Goal: Manage account settings

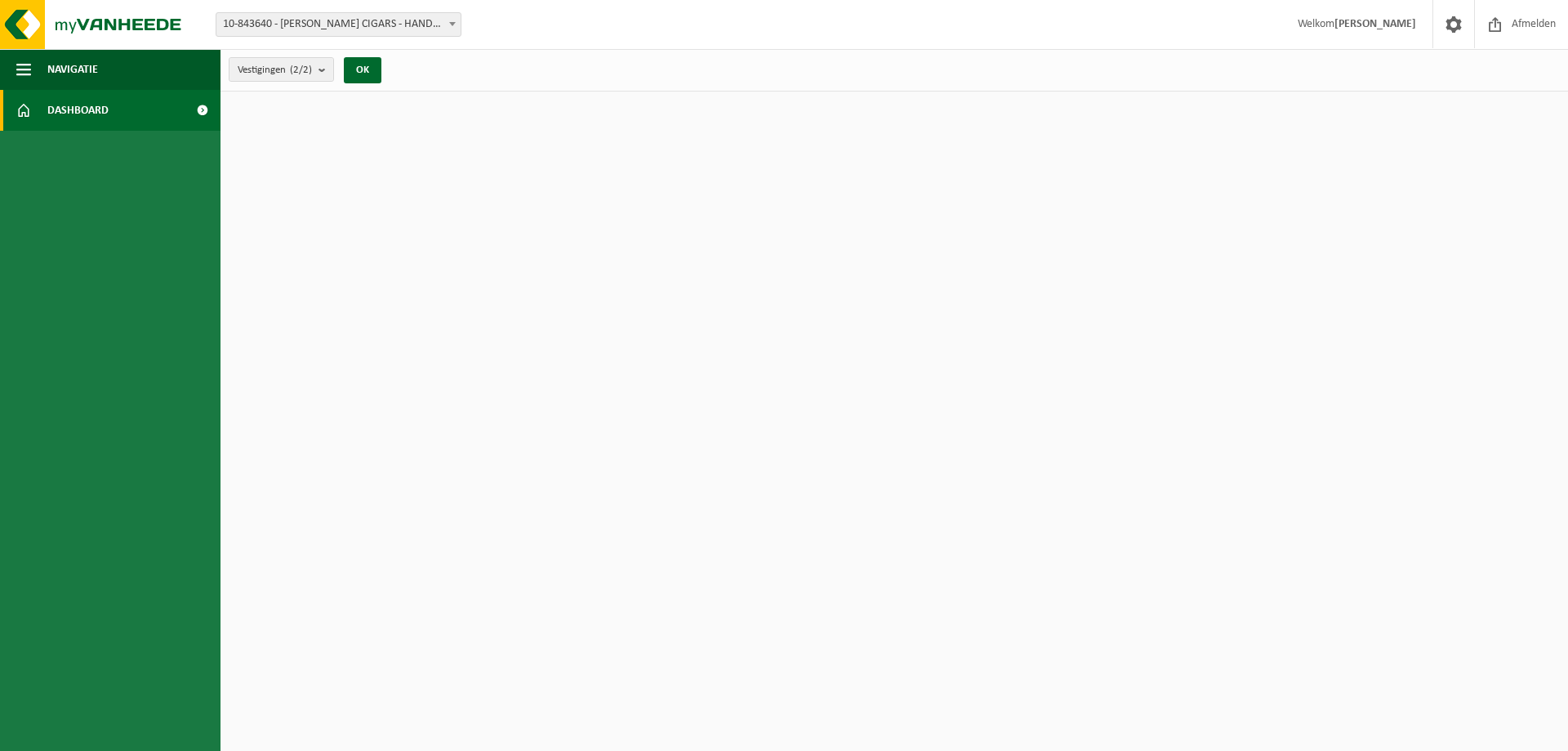
click at [204, 104] on span at bounding box center [202, 110] width 36 height 41
click at [180, 113] on link "Dashboard" at bounding box center [110, 110] width 220 height 41
click at [204, 110] on span at bounding box center [202, 110] width 36 height 41
click at [58, 64] on span "Navigatie" at bounding box center [72, 69] width 51 height 41
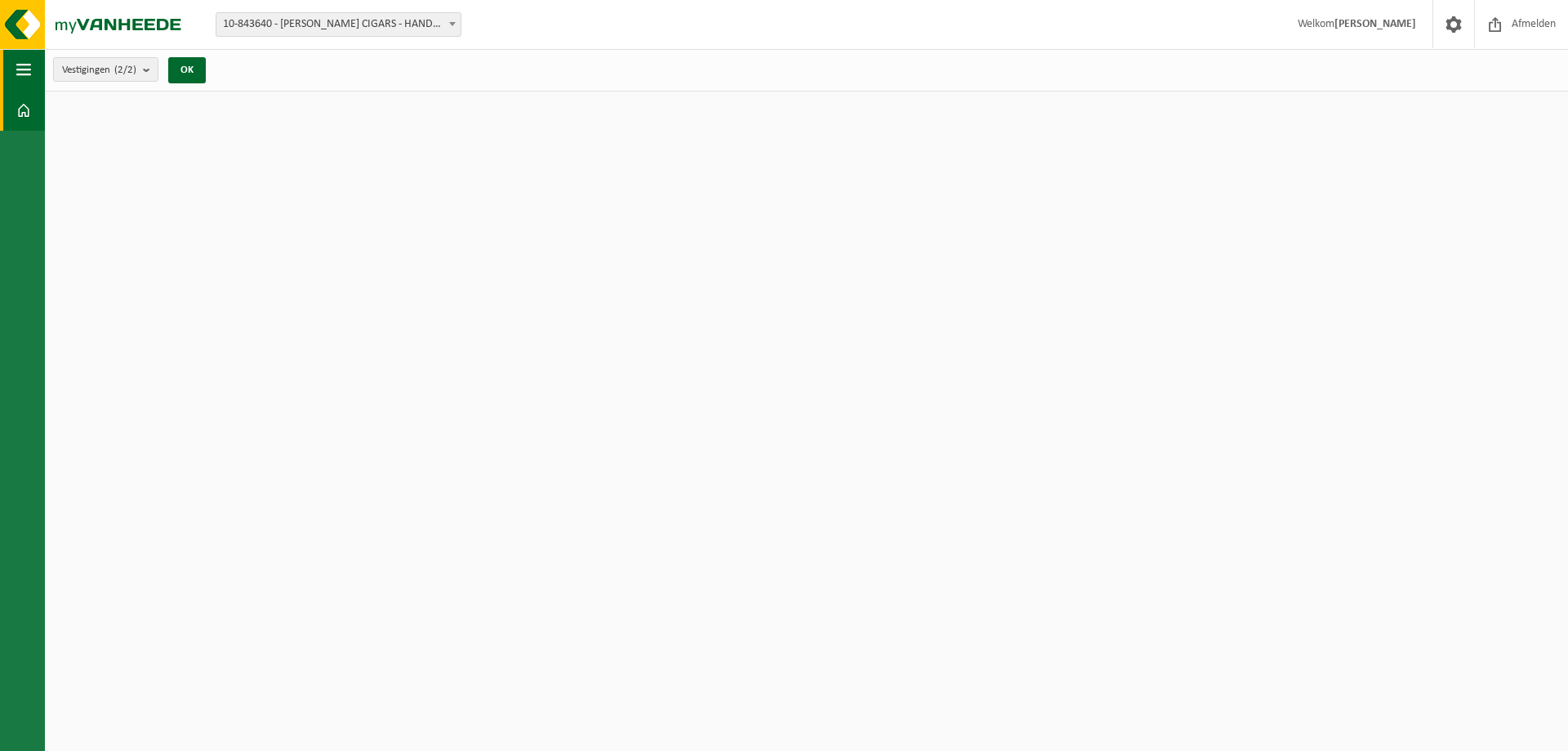
click at [28, 64] on span "button" at bounding box center [23, 69] width 14 height 41
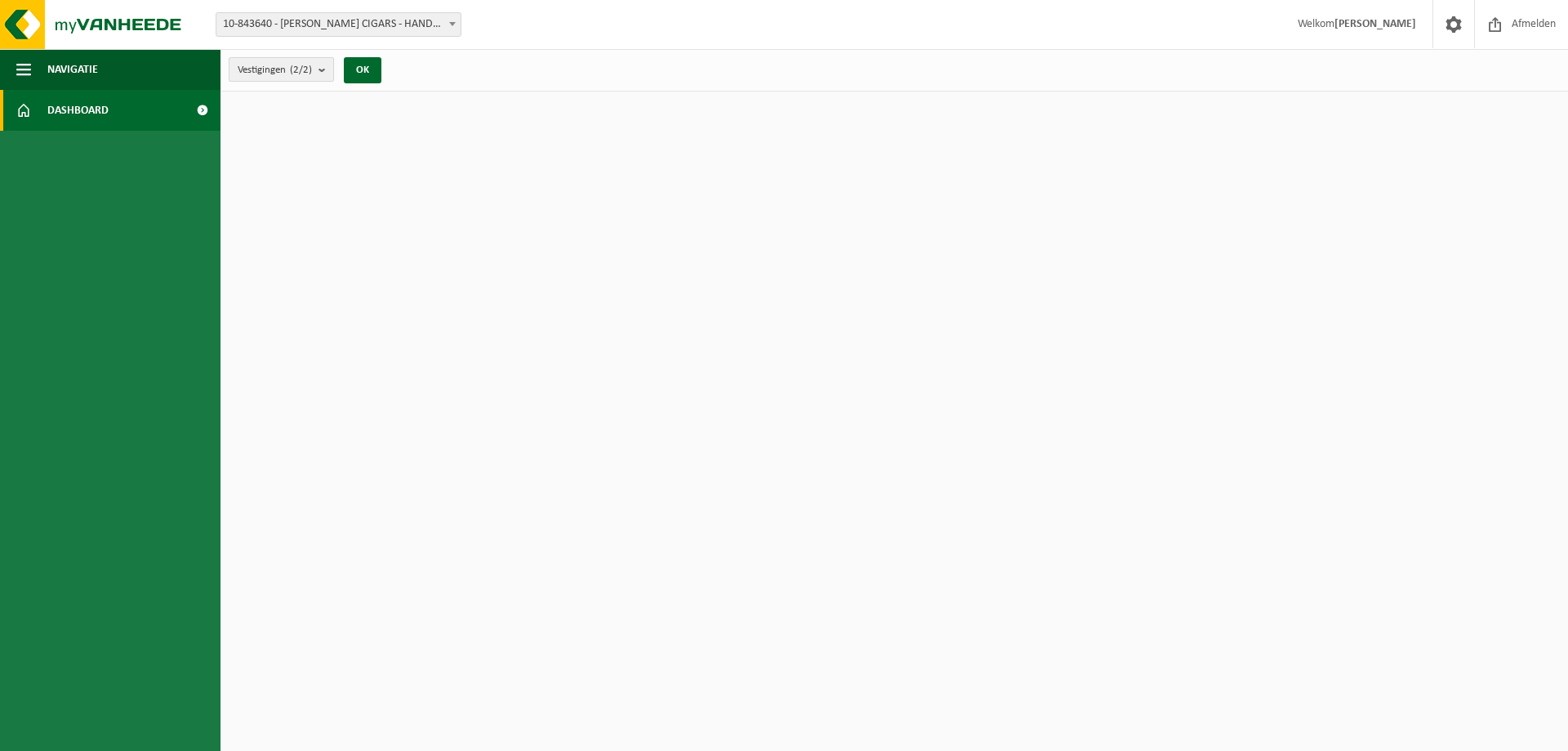
click at [323, 70] on b "submit" at bounding box center [326, 70] width 14 height 23
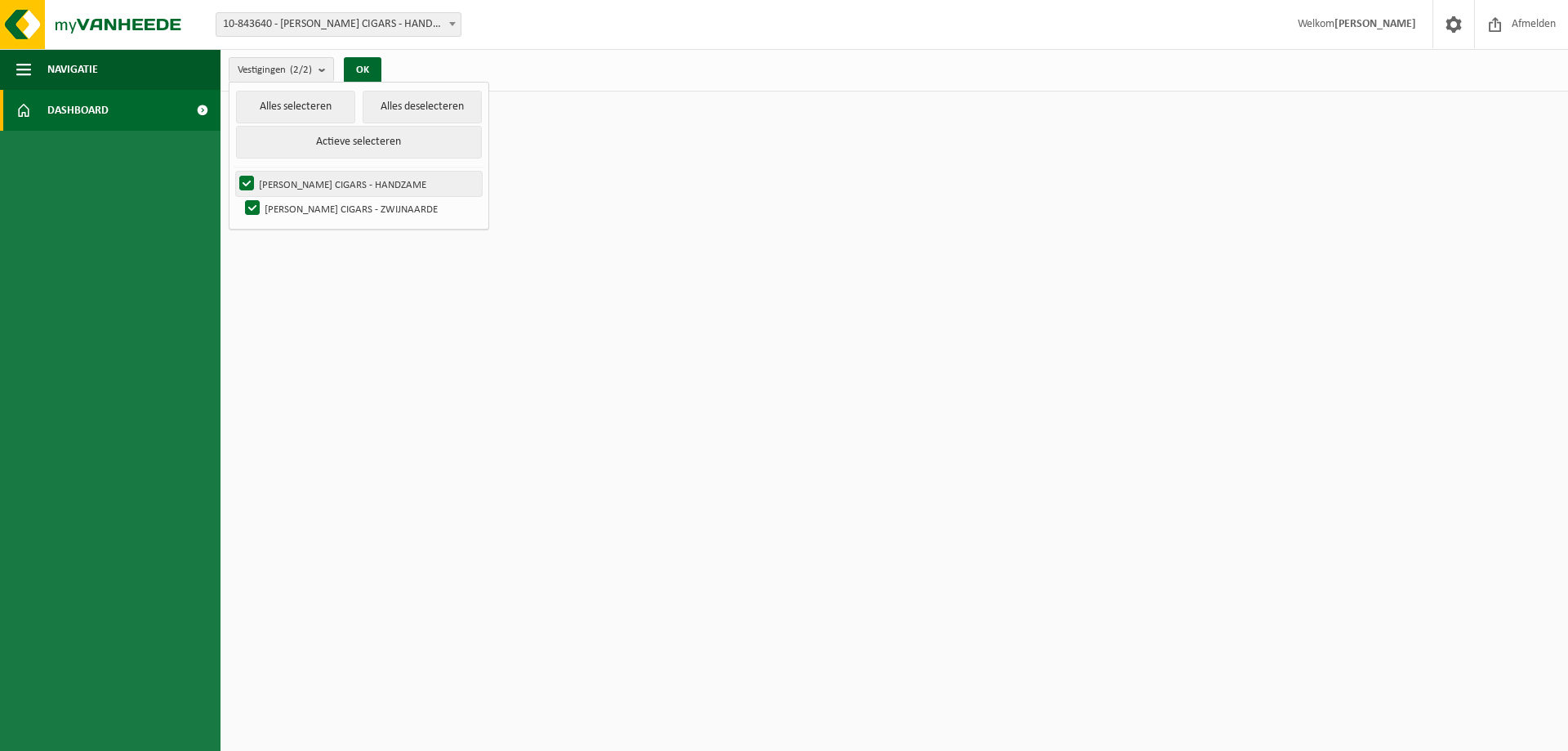
click at [366, 180] on label "[PERSON_NAME] CIGARS - HANDZAME" at bounding box center [358, 184] width 246 height 25
click at [234, 171] on input "[PERSON_NAME] CIGARS - HANDZAME" at bounding box center [233, 171] width 1 height 1
click at [246, 180] on label "[PERSON_NAME] CIGARS - HANDZAME" at bounding box center [358, 184] width 246 height 25
click at [234, 171] on input "[PERSON_NAME] CIGARS - HANDZAME" at bounding box center [233, 171] width 1 height 1
checkbox input "true"
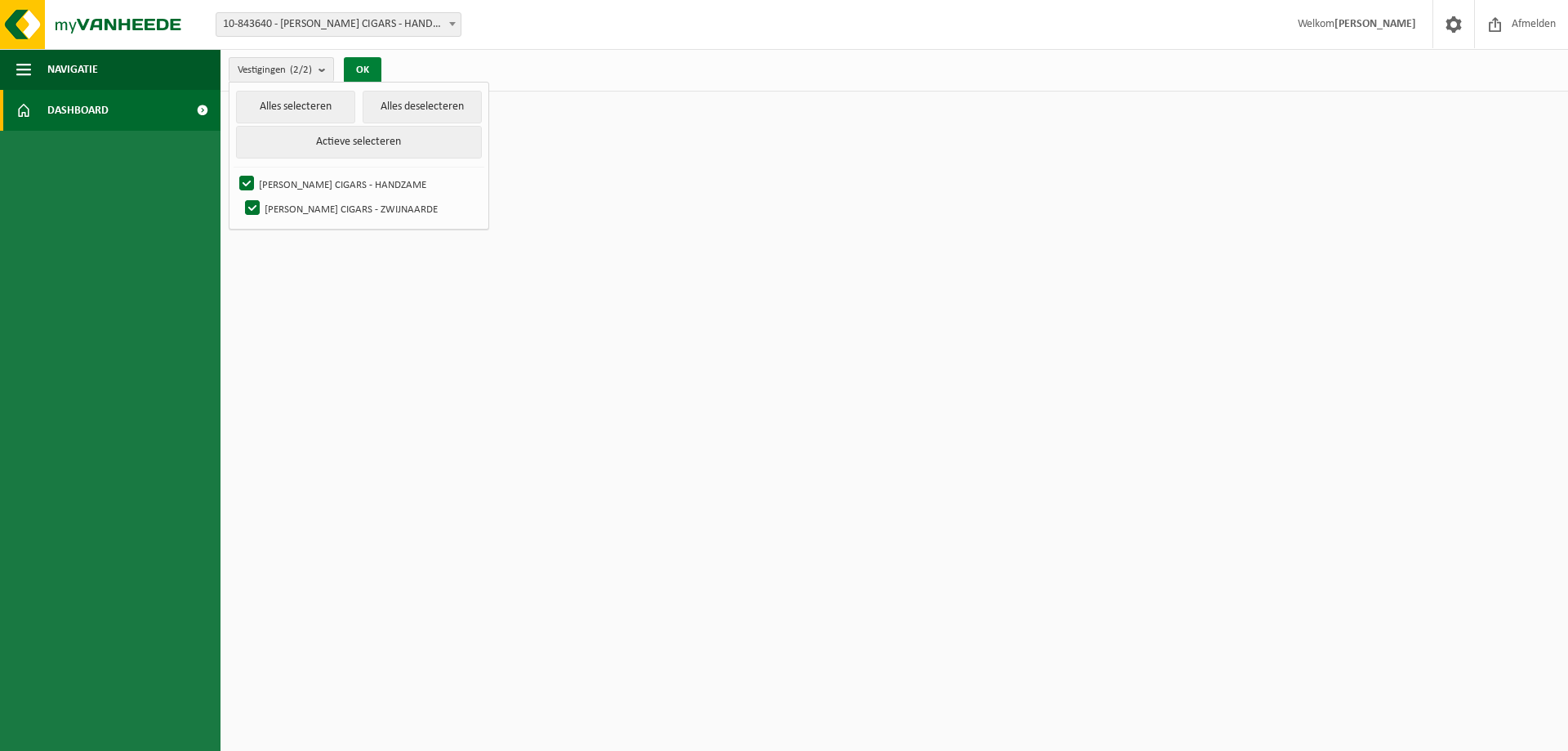
click at [359, 61] on button "OK" at bounding box center [362, 70] width 37 height 26
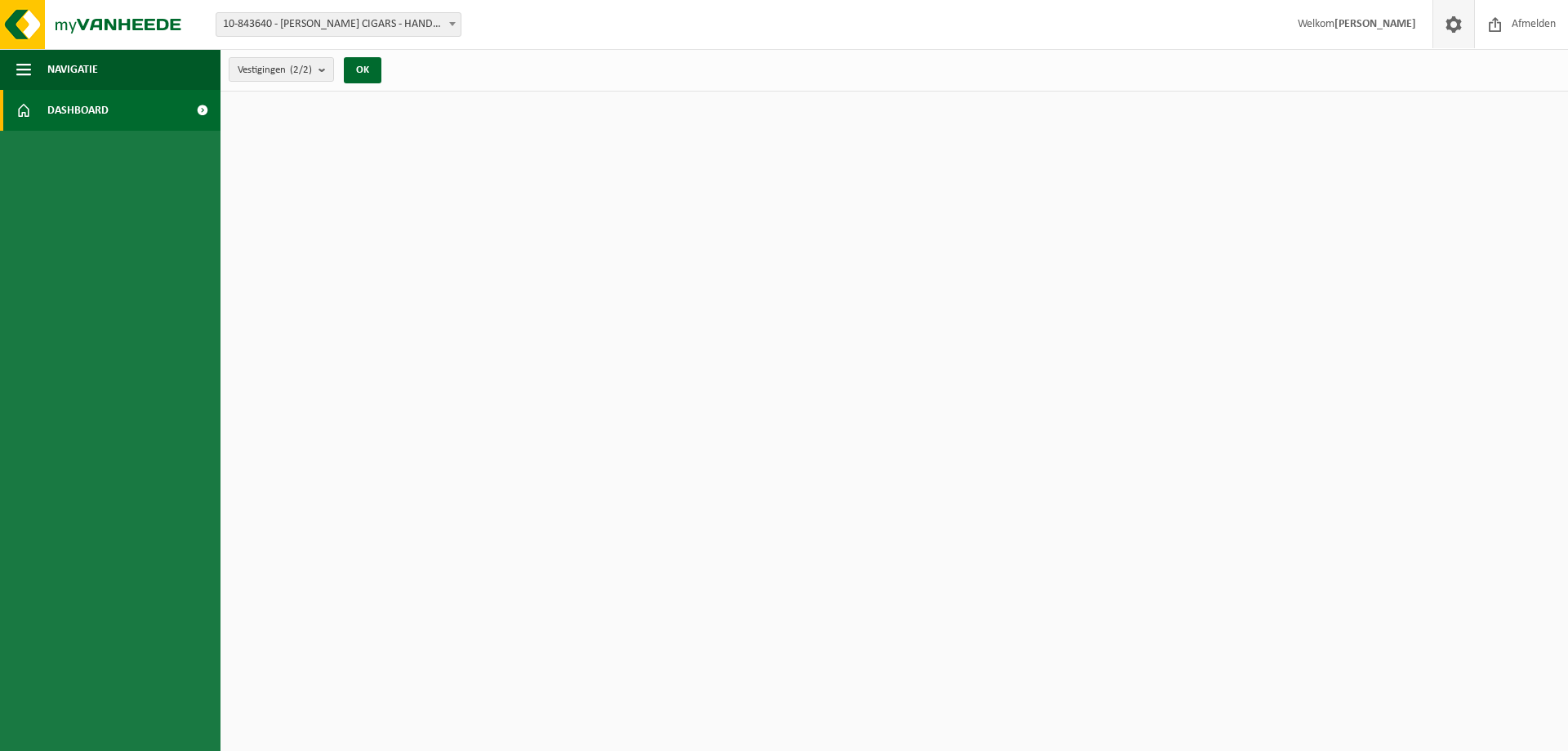
click at [1454, 19] on span at bounding box center [1454, 24] width 25 height 48
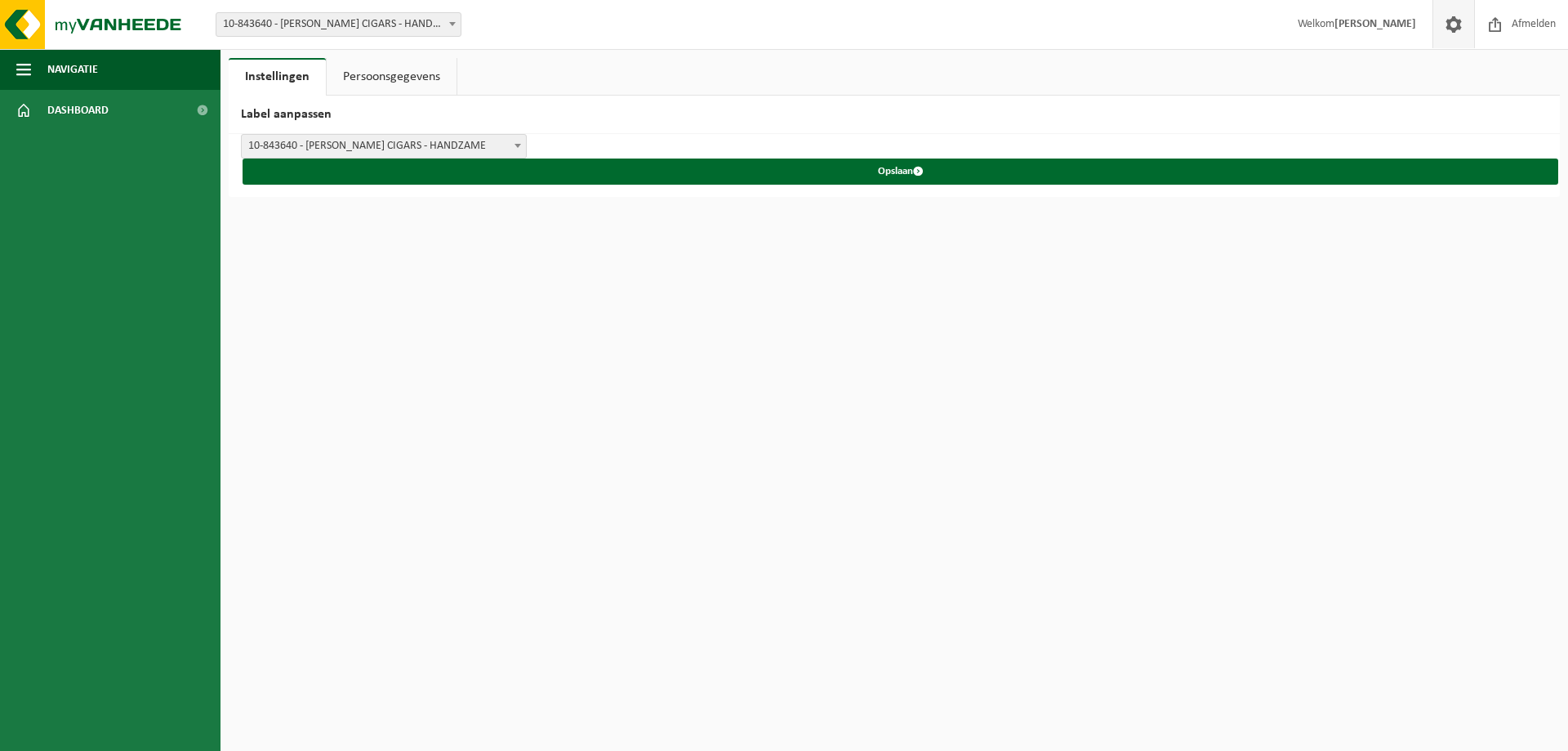
click at [1375, 23] on strong "[PERSON_NAME]" at bounding box center [1375, 24] width 81 height 12
click at [454, 22] on b at bounding box center [452, 24] width 7 height 4
click at [382, 70] on link "Persoonsgegevens" at bounding box center [392, 77] width 130 height 37
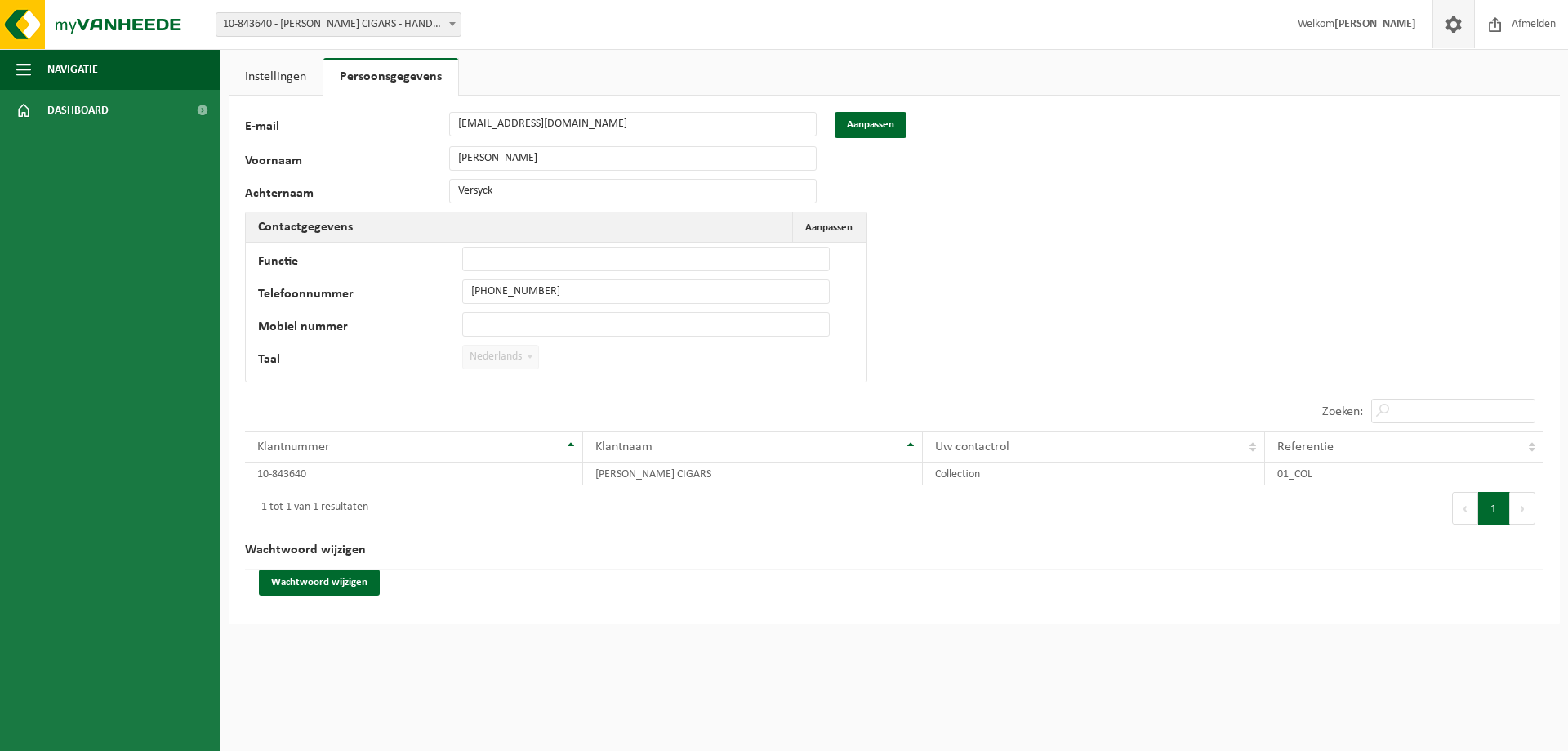
click at [1044, 243] on div "127234 E-mail kris.versyck@vcfcigars.com Aanpassen Voornaam Kris Achternaam Ver…" at bounding box center [895, 360] width 1331 height 529
click at [102, 33] on img at bounding box center [98, 24] width 196 height 49
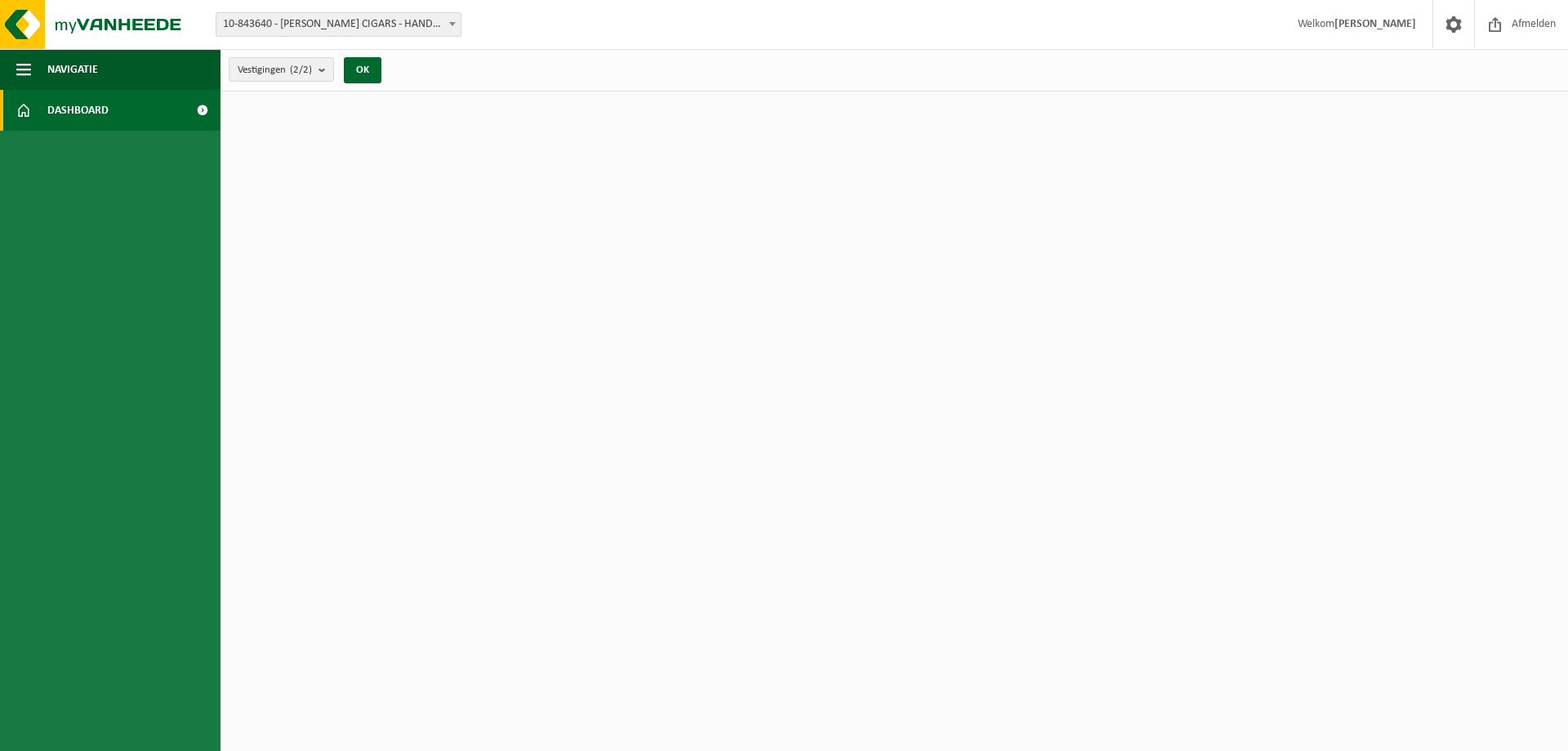
click at [102, 21] on img at bounding box center [98, 24] width 196 height 49
click at [17, 20] on img at bounding box center [98, 24] width 196 height 49
click at [25, 65] on span "button" at bounding box center [23, 69] width 14 height 41
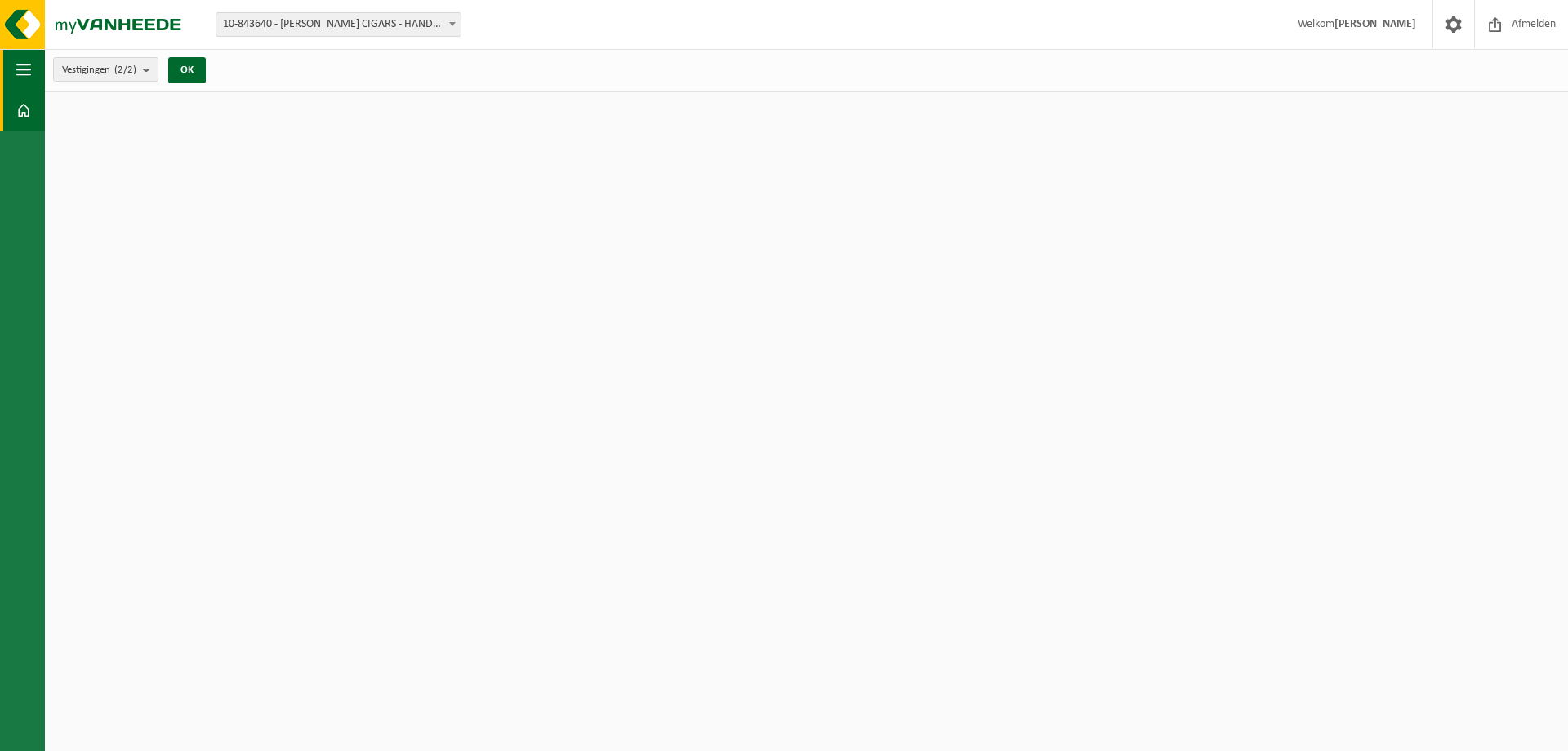
click at [25, 65] on span "button" at bounding box center [23, 69] width 14 height 41
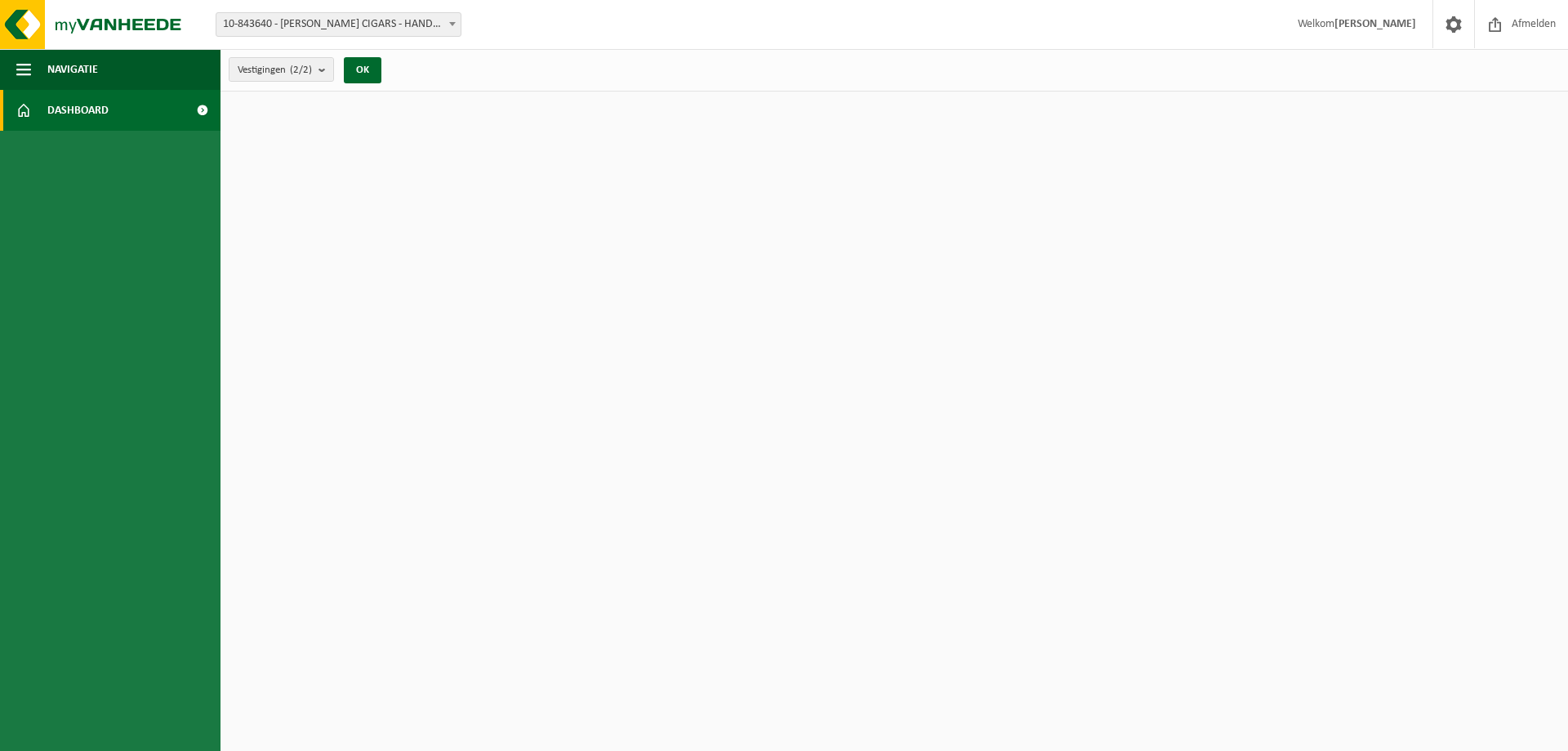
click at [57, 111] on span "Dashboard" at bounding box center [78, 110] width 61 height 41
click at [202, 108] on span at bounding box center [202, 110] width 36 height 41
click at [1449, 24] on span at bounding box center [1454, 24] width 25 height 48
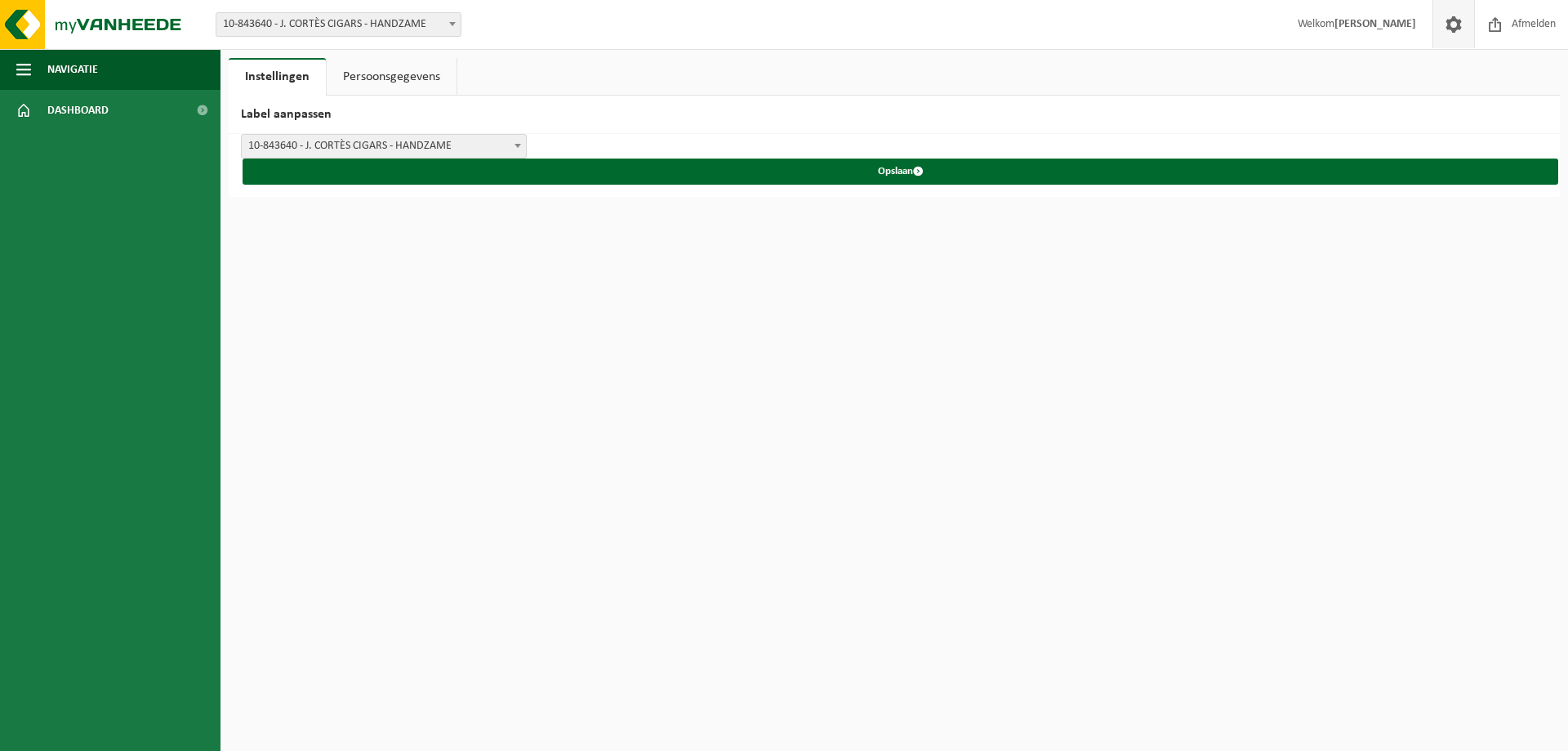
click at [1449, 24] on span at bounding box center [1454, 24] width 25 height 48
click at [410, 78] on link "Persoonsgegevens" at bounding box center [392, 77] width 130 height 37
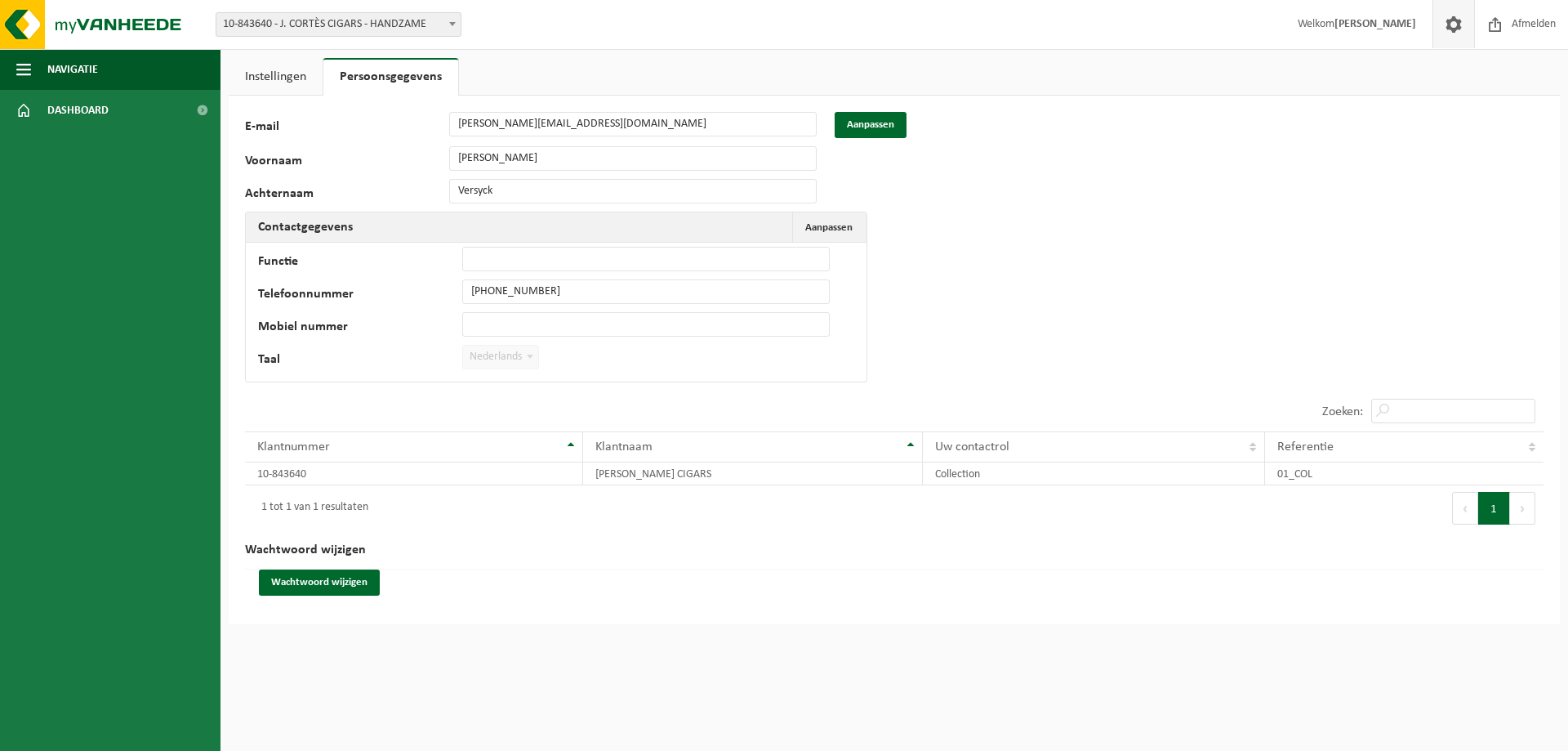
click at [292, 73] on link "Instellingen" at bounding box center [276, 77] width 94 height 37
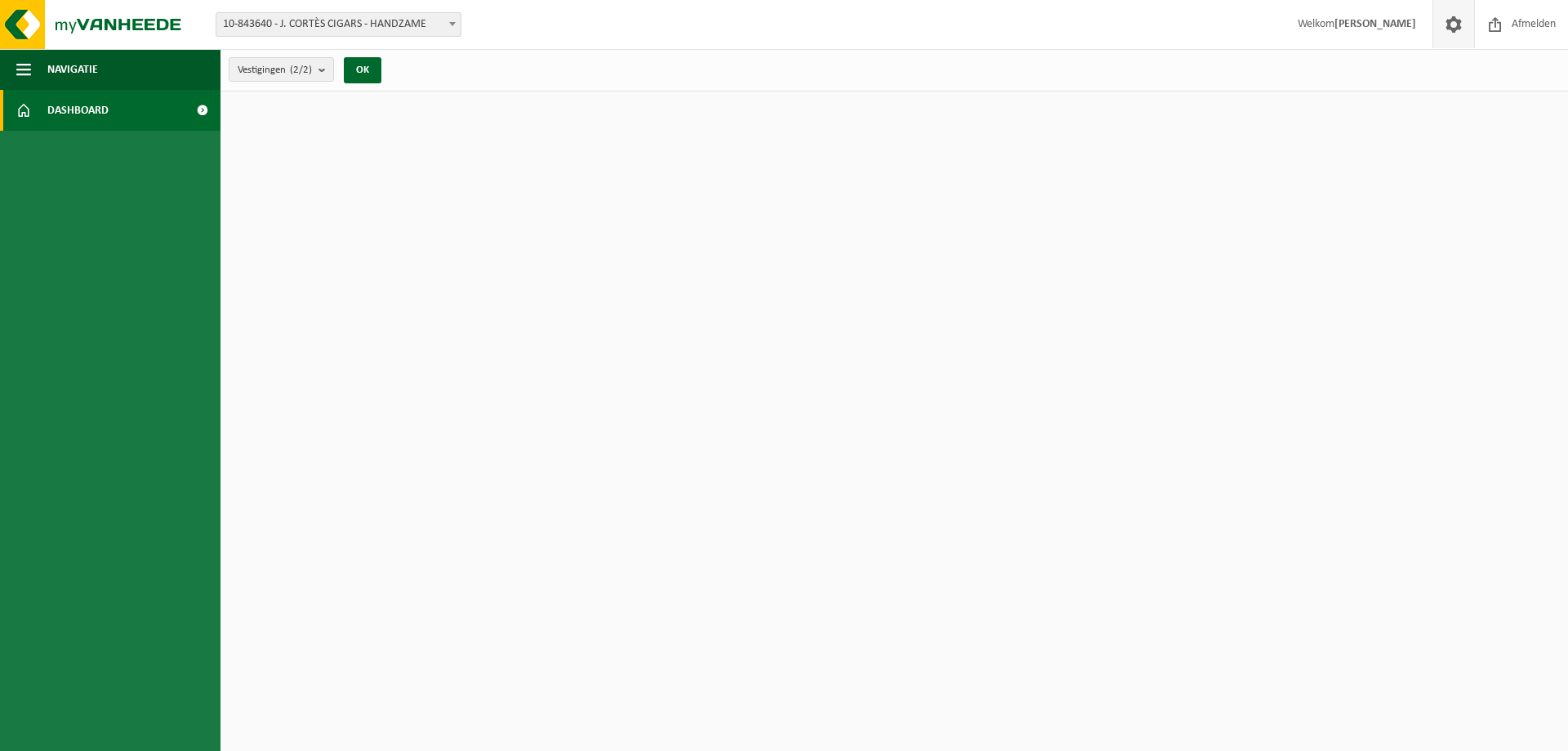
click at [1456, 29] on span at bounding box center [1454, 24] width 25 height 48
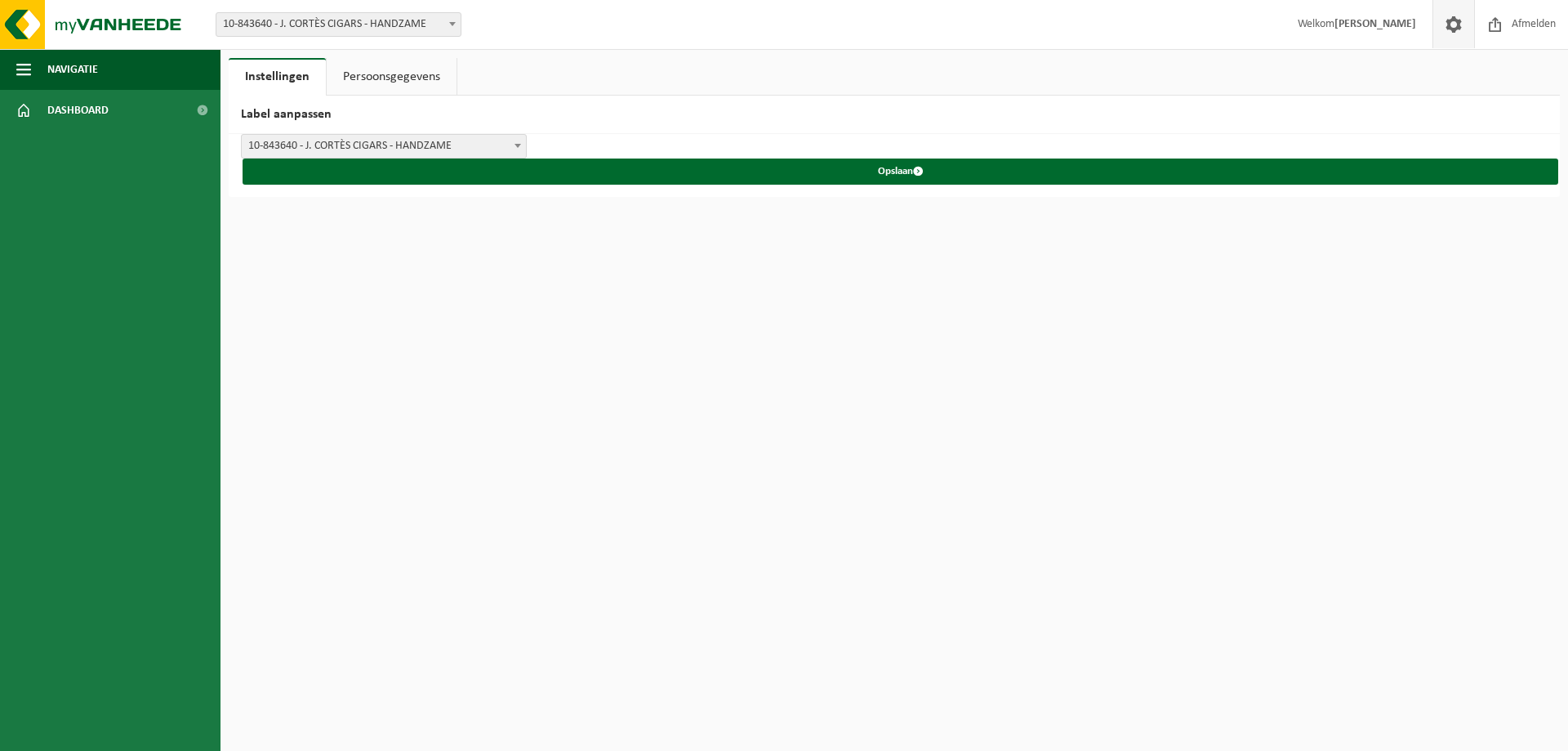
click at [1456, 29] on span at bounding box center [1454, 24] width 25 height 48
click at [200, 108] on span at bounding box center [202, 110] width 36 height 41
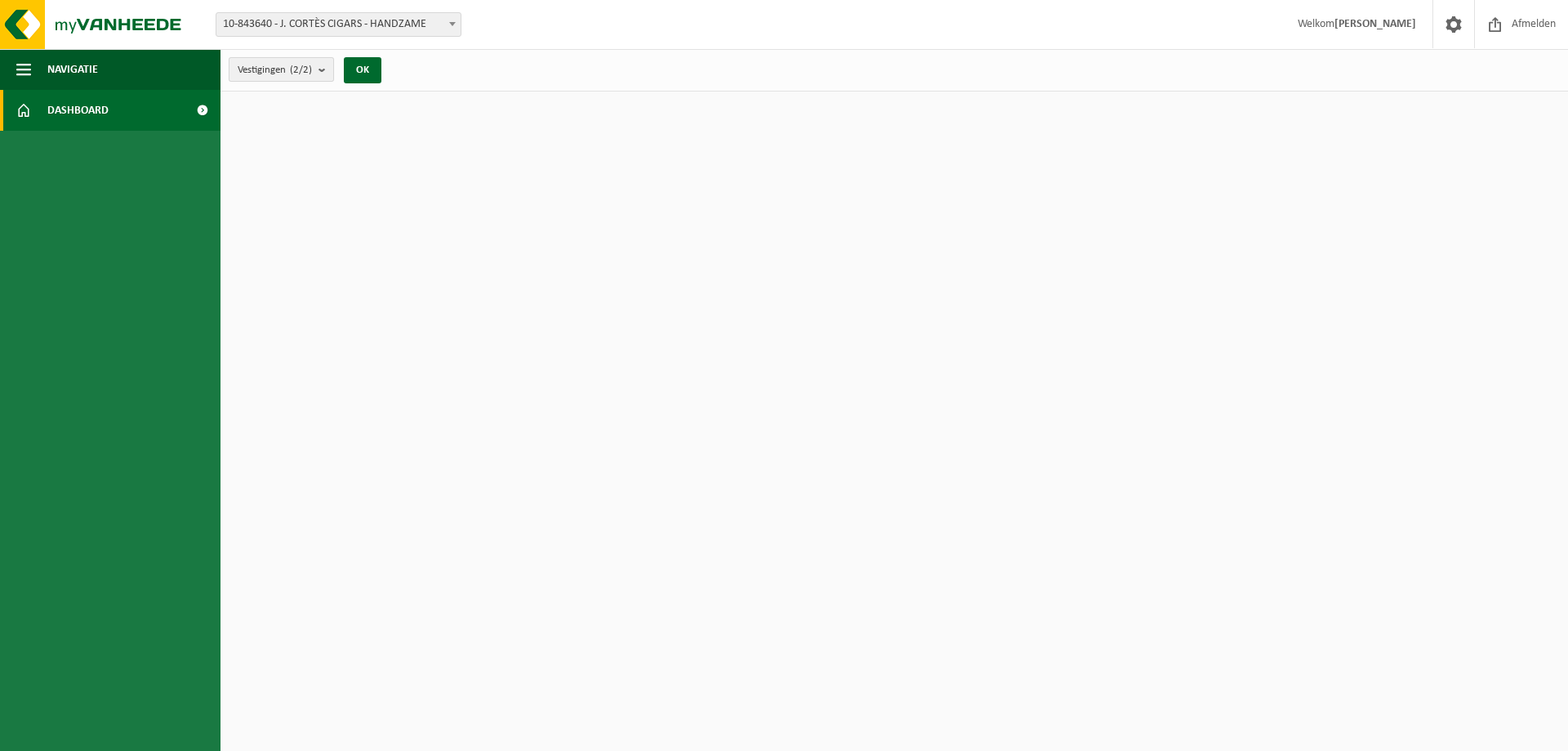
click at [329, 67] on b "submit" at bounding box center [326, 70] width 14 height 23
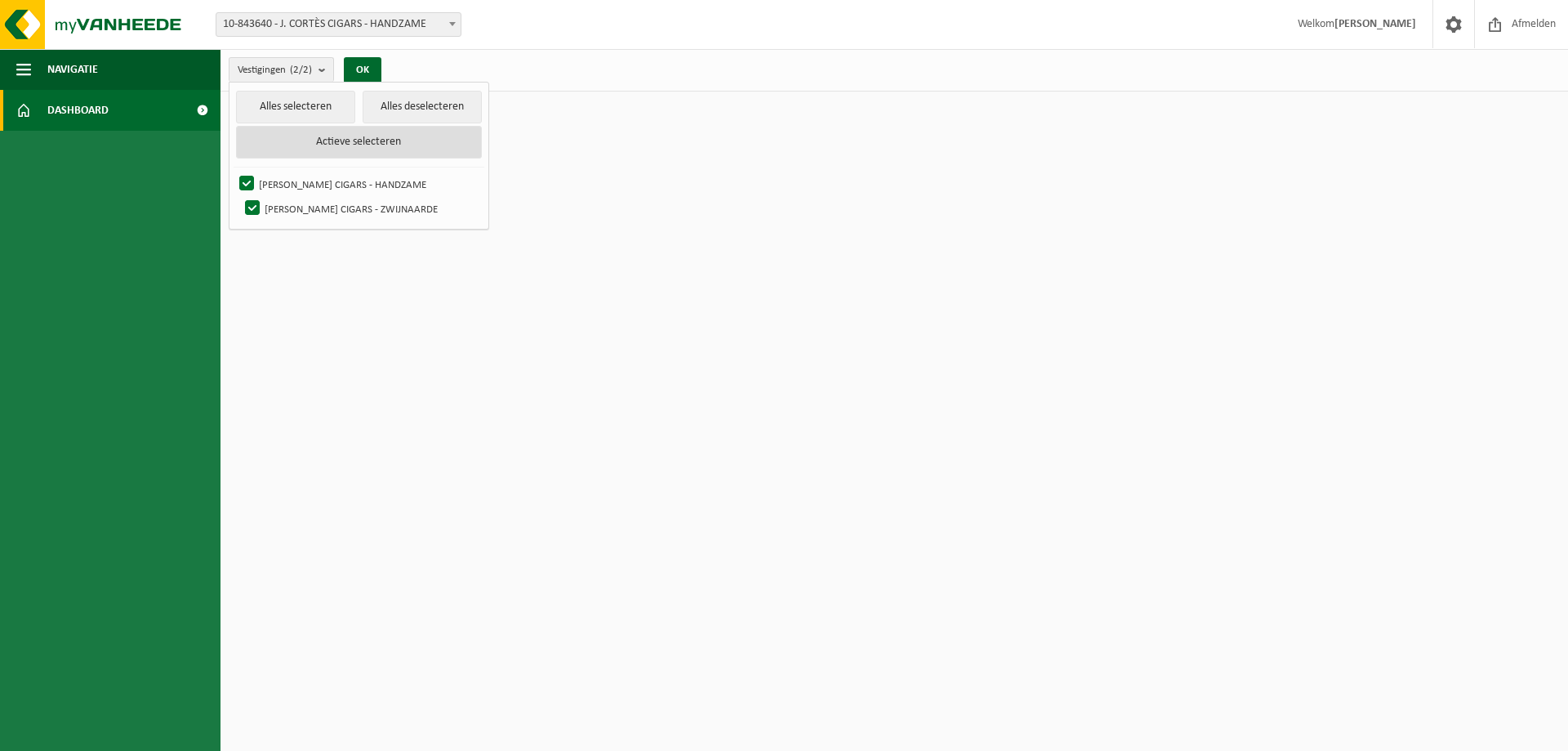
click at [323, 138] on button "Actieve selecteren" at bounding box center [358, 142] width 246 height 33
click at [359, 66] on button "OK" at bounding box center [362, 70] width 37 height 26
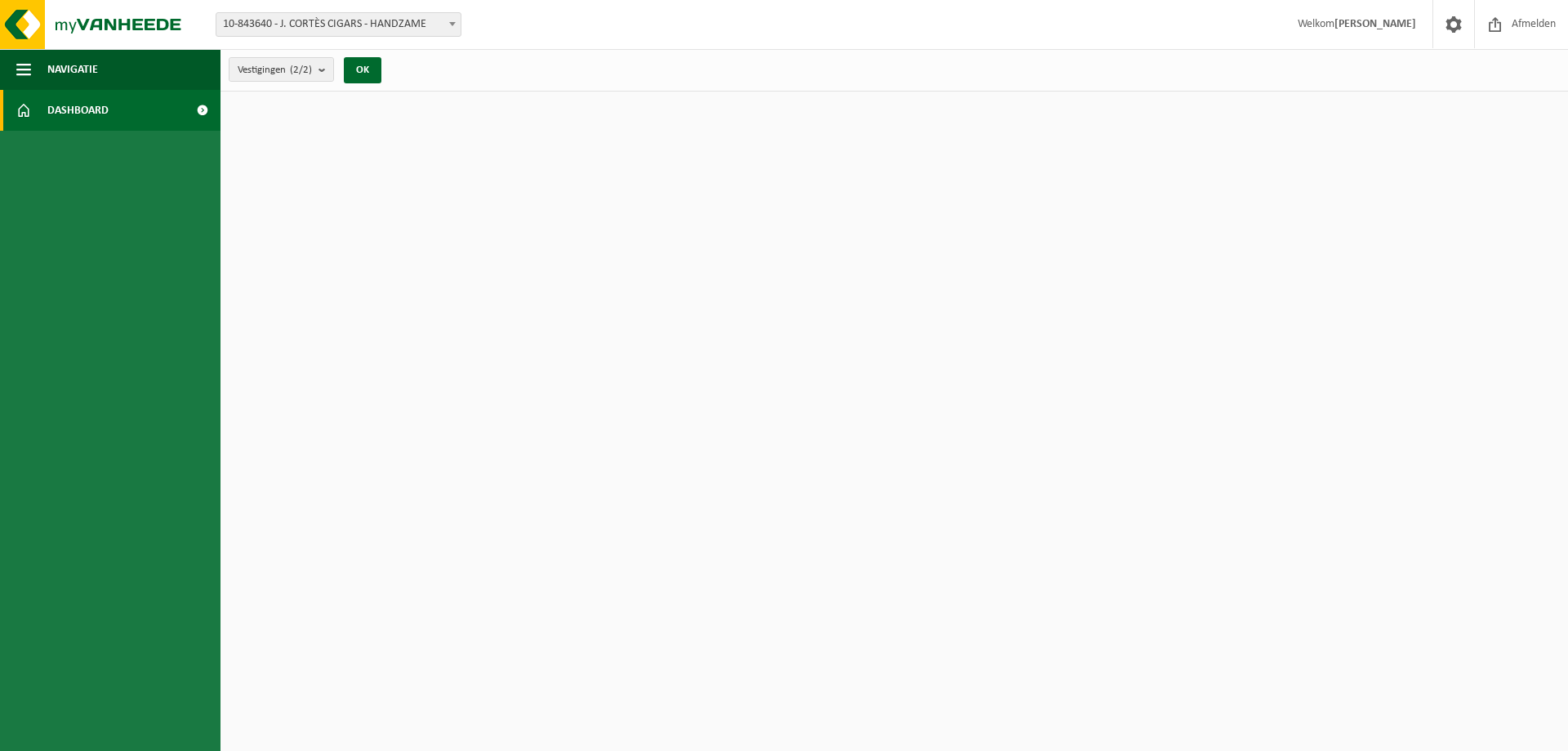
click at [455, 24] on b at bounding box center [452, 24] width 7 height 4
select select "113329"
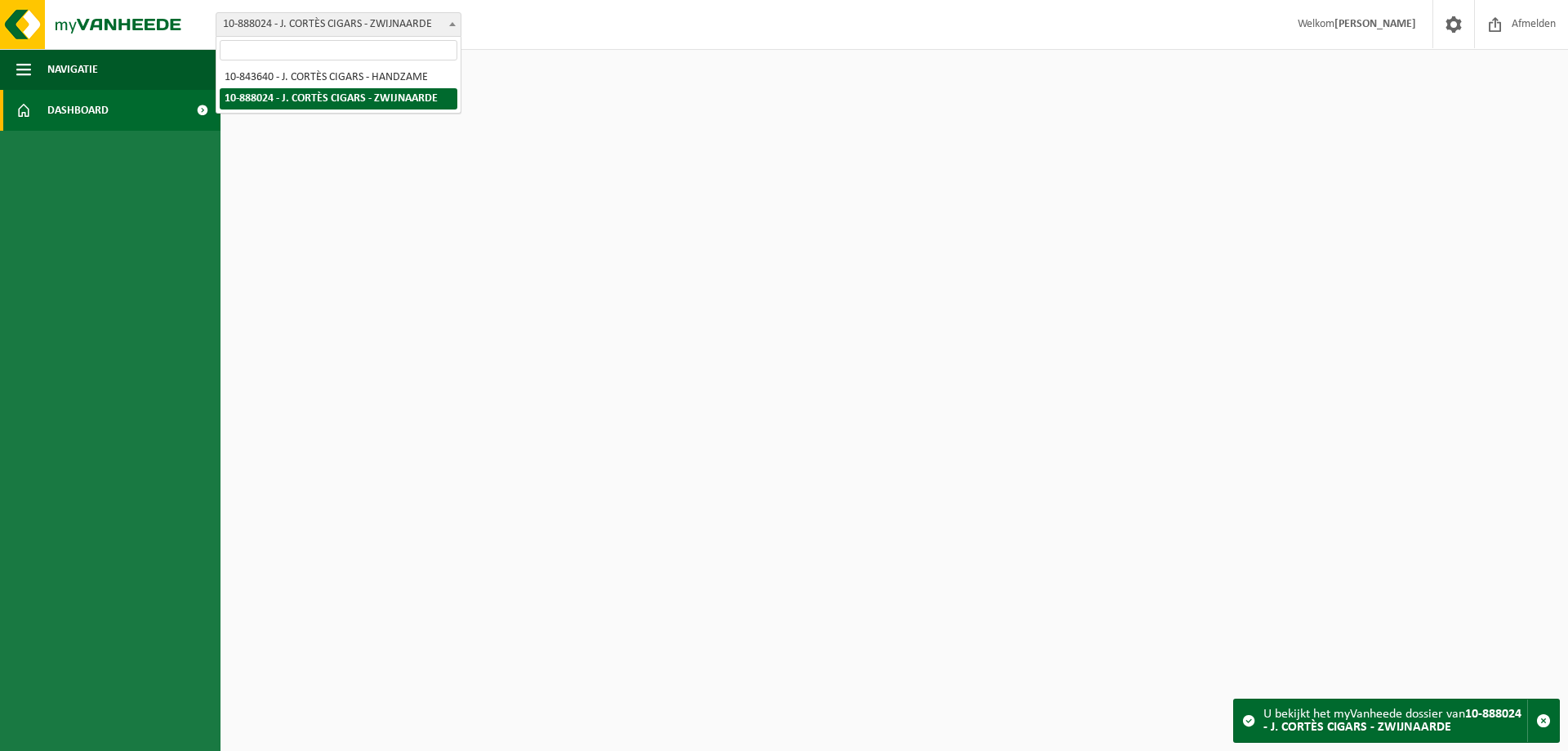
click at [453, 24] on b at bounding box center [452, 24] width 7 height 4
select select "95255"
click at [1453, 19] on span at bounding box center [1454, 24] width 25 height 48
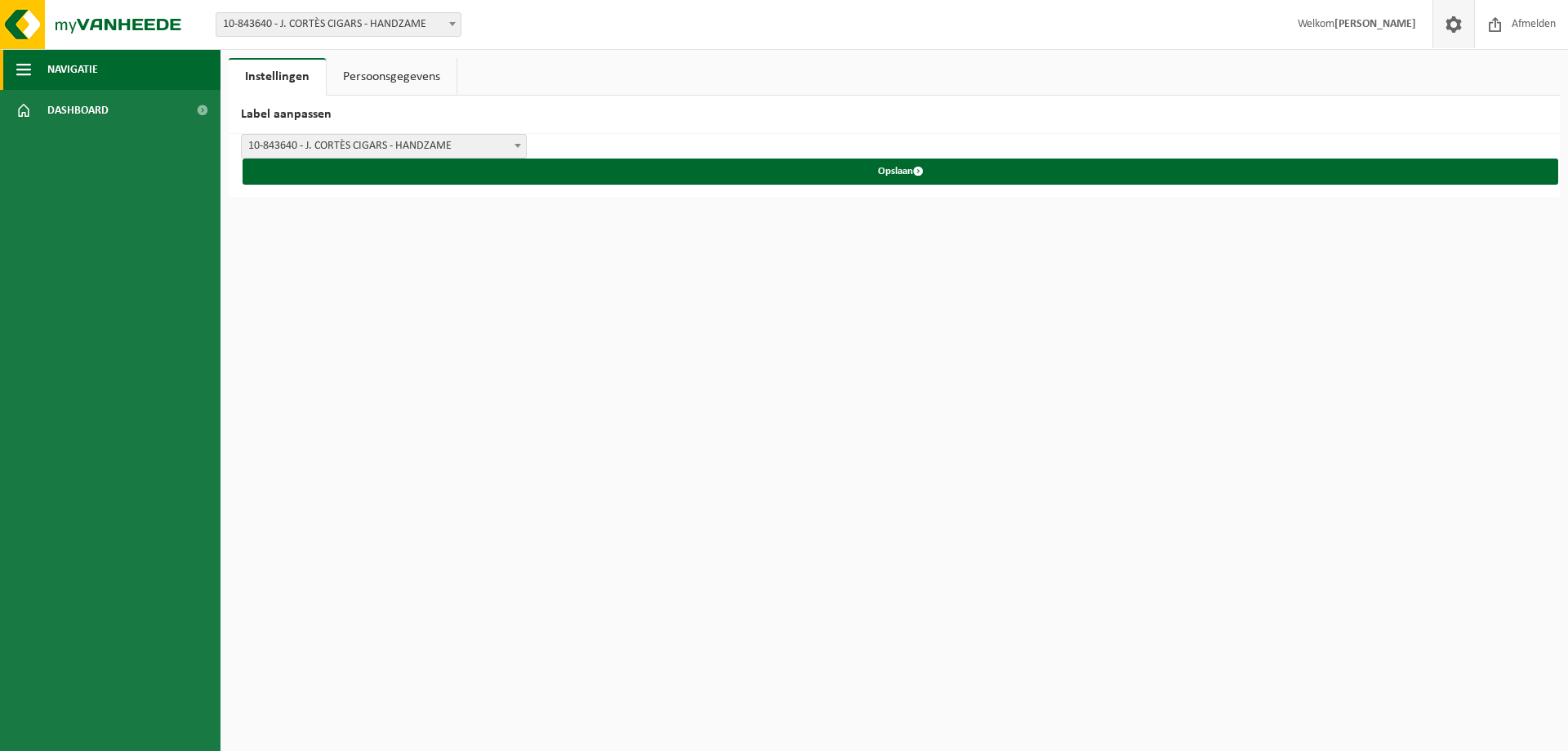
click at [25, 68] on span "button" at bounding box center [23, 69] width 14 height 41
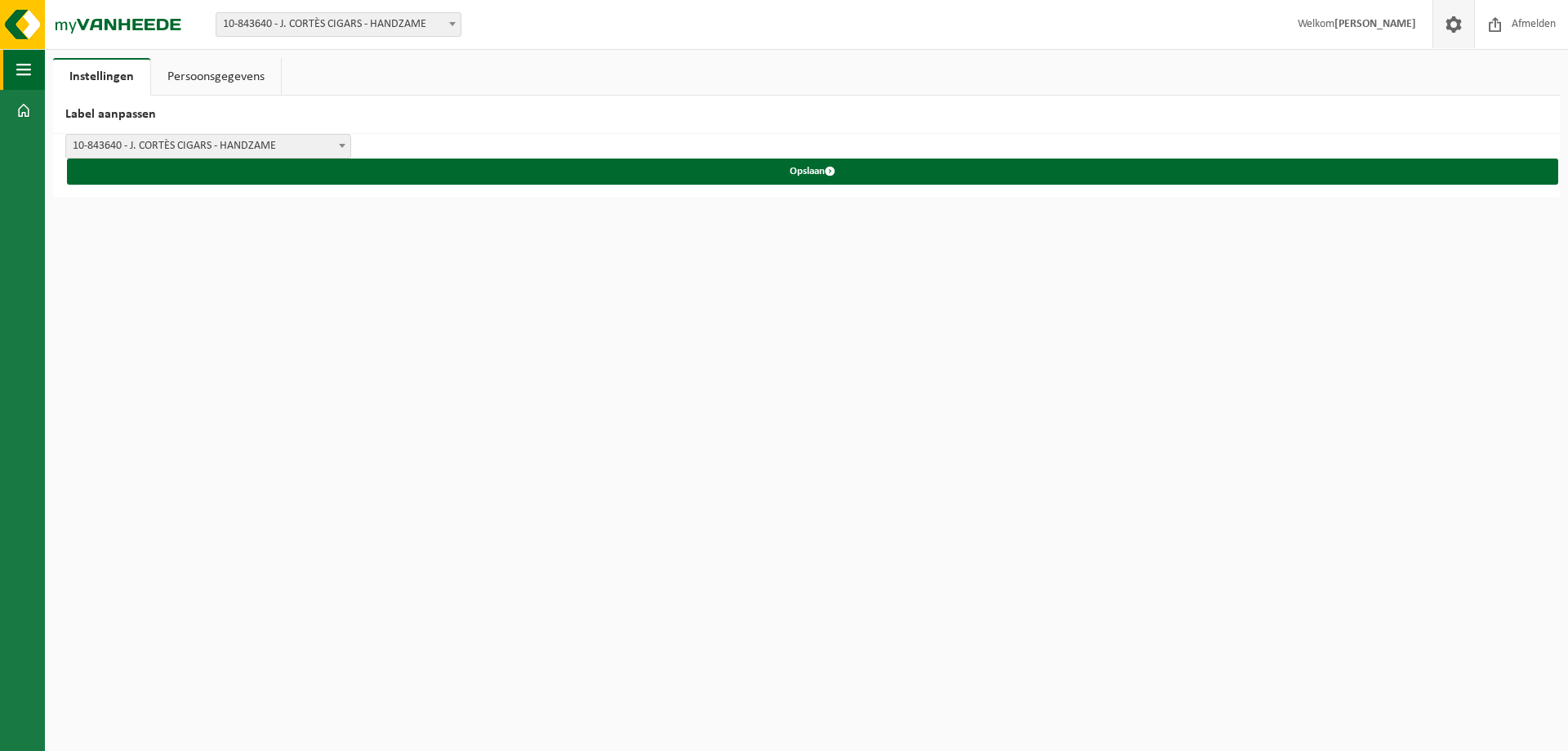
click at [25, 68] on span "button" at bounding box center [23, 69] width 14 height 41
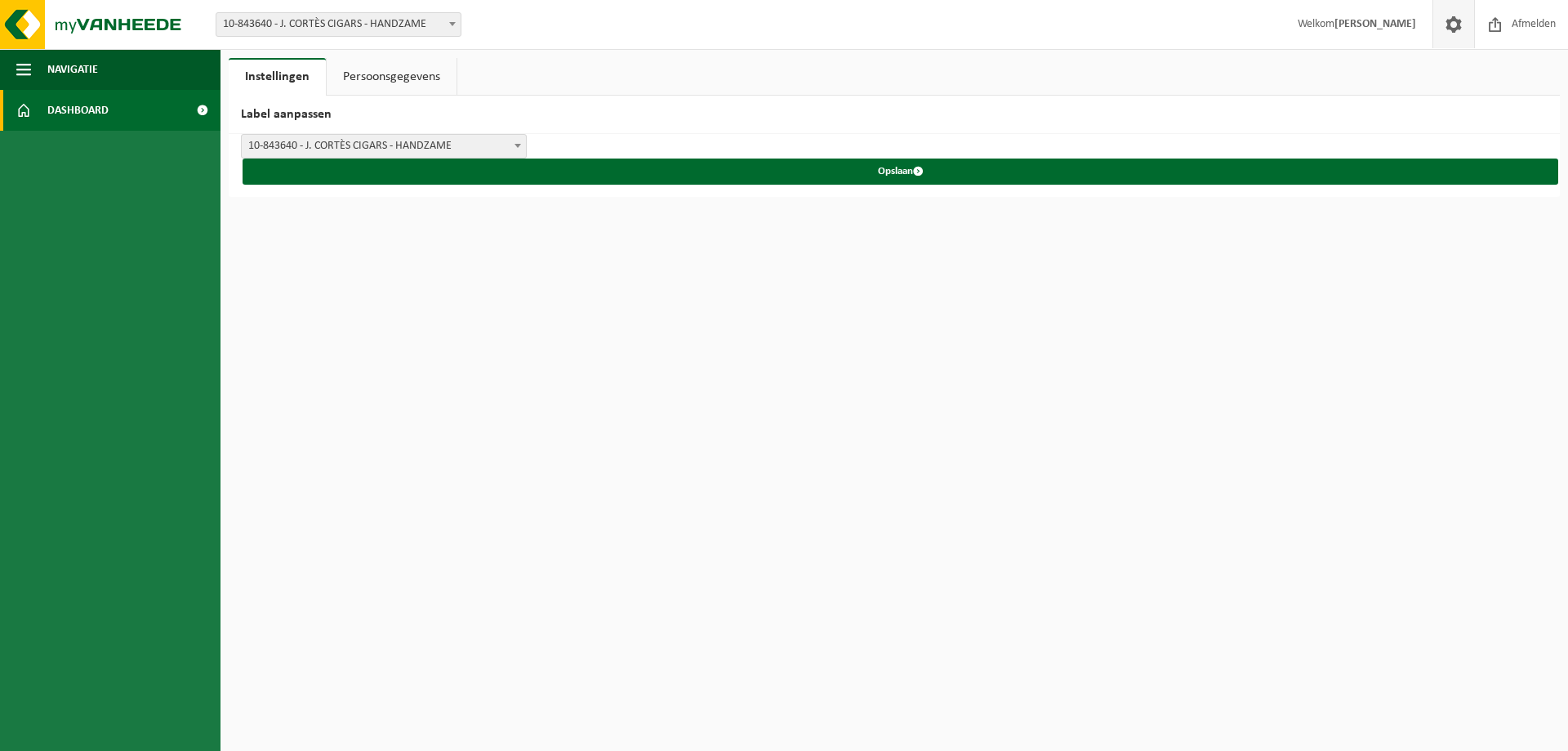
click at [32, 113] on link "Dashboard" at bounding box center [110, 110] width 220 height 41
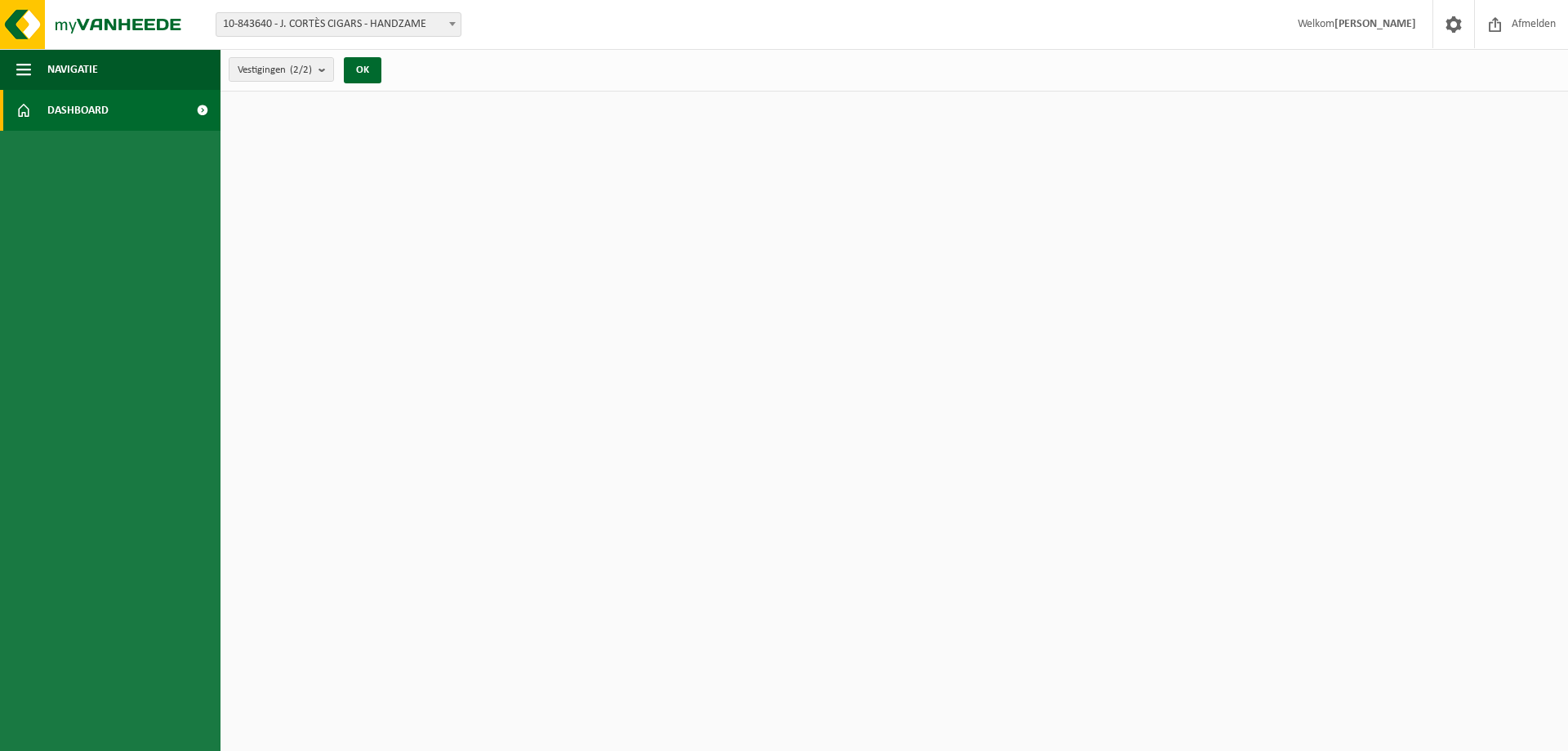
click at [202, 109] on span at bounding box center [202, 110] width 36 height 41
click at [1456, 23] on span at bounding box center [1454, 24] width 25 height 48
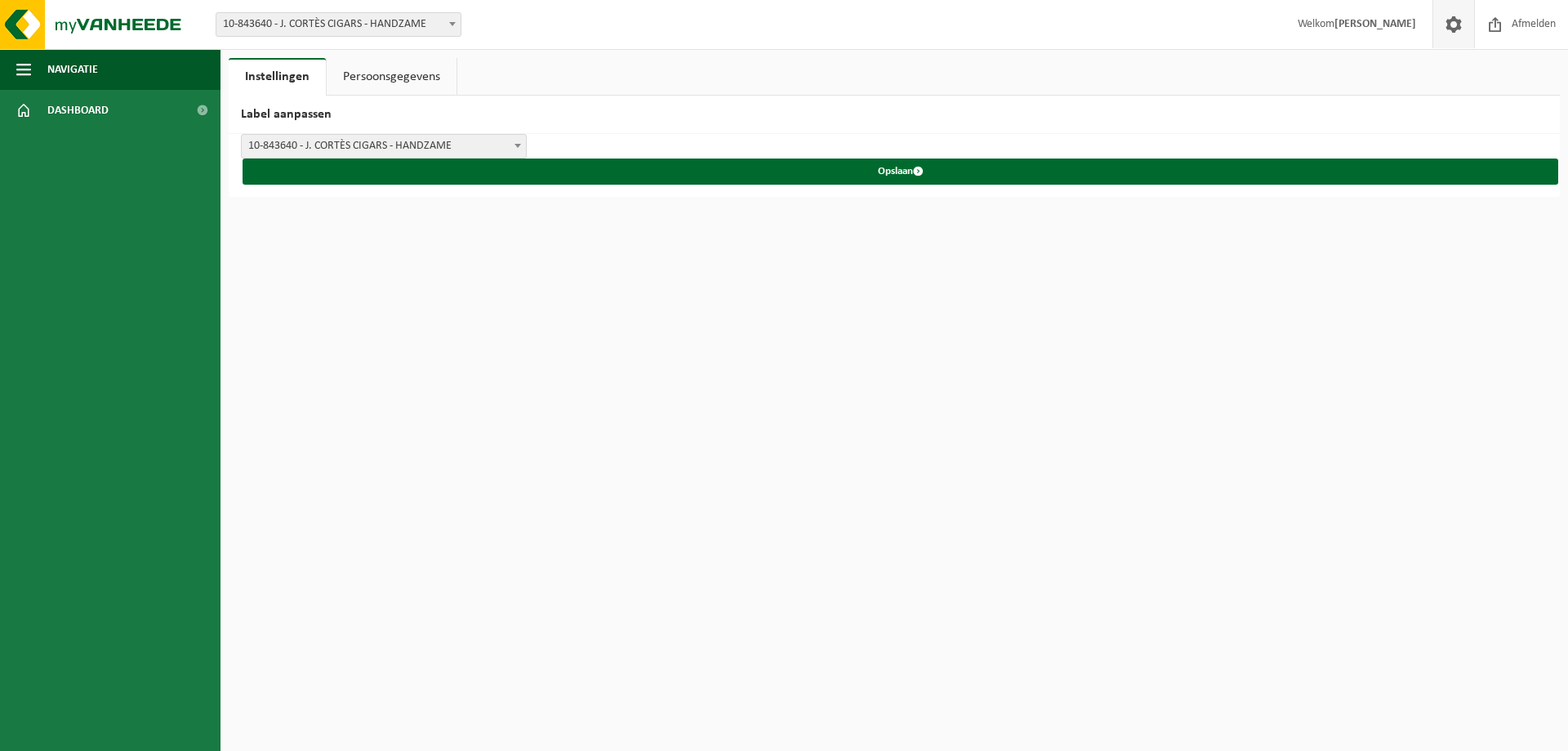
click at [1456, 23] on span at bounding box center [1454, 24] width 25 height 48
drag, startPoint x: 0, startPoint y: 0, endPoint x: 1455, endPoint y: 23, distance: 1455.2
click at [1455, 23] on span at bounding box center [1454, 24] width 25 height 48
